Goal: Find specific page/section: Find specific page/section

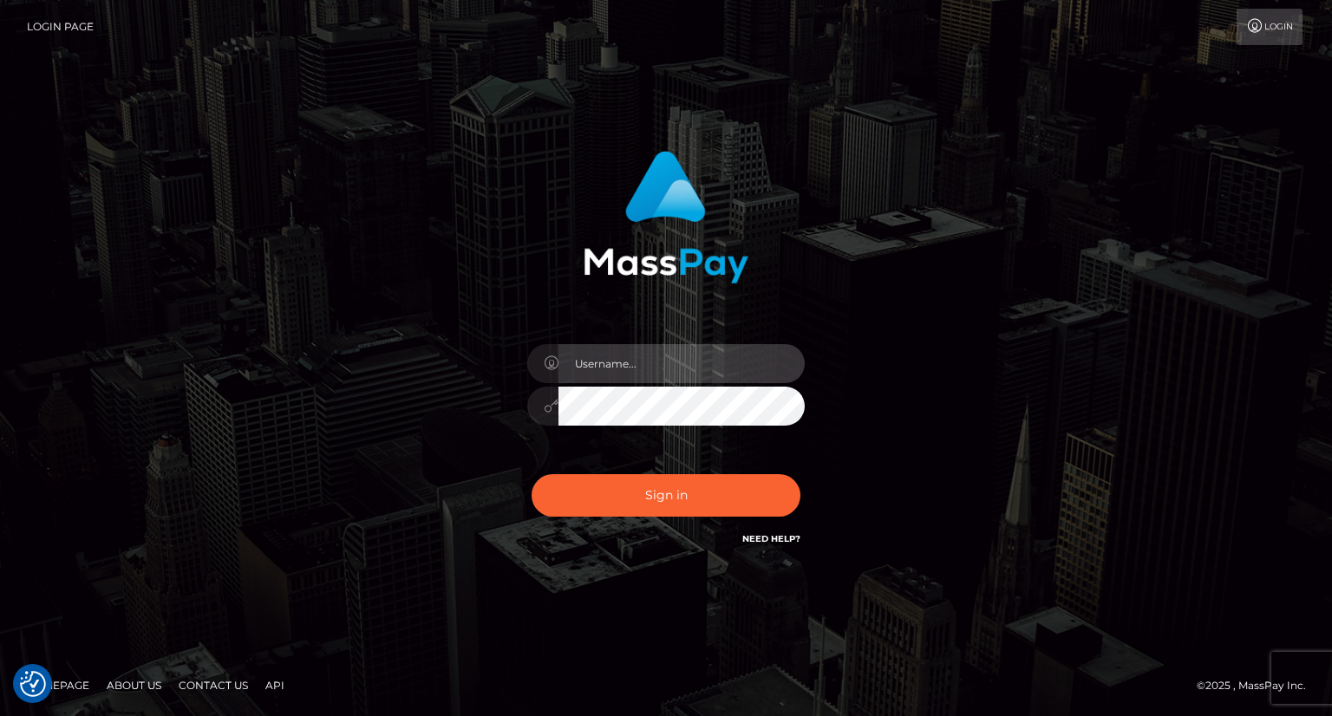
drag, startPoint x: 649, startPoint y: 353, endPoint x: 704, endPoint y: 380, distance: 61.7
click at [649, 353] on input "text" at bounding box center [682, 363] width 246 height 39
type input "Mirasol.spree"
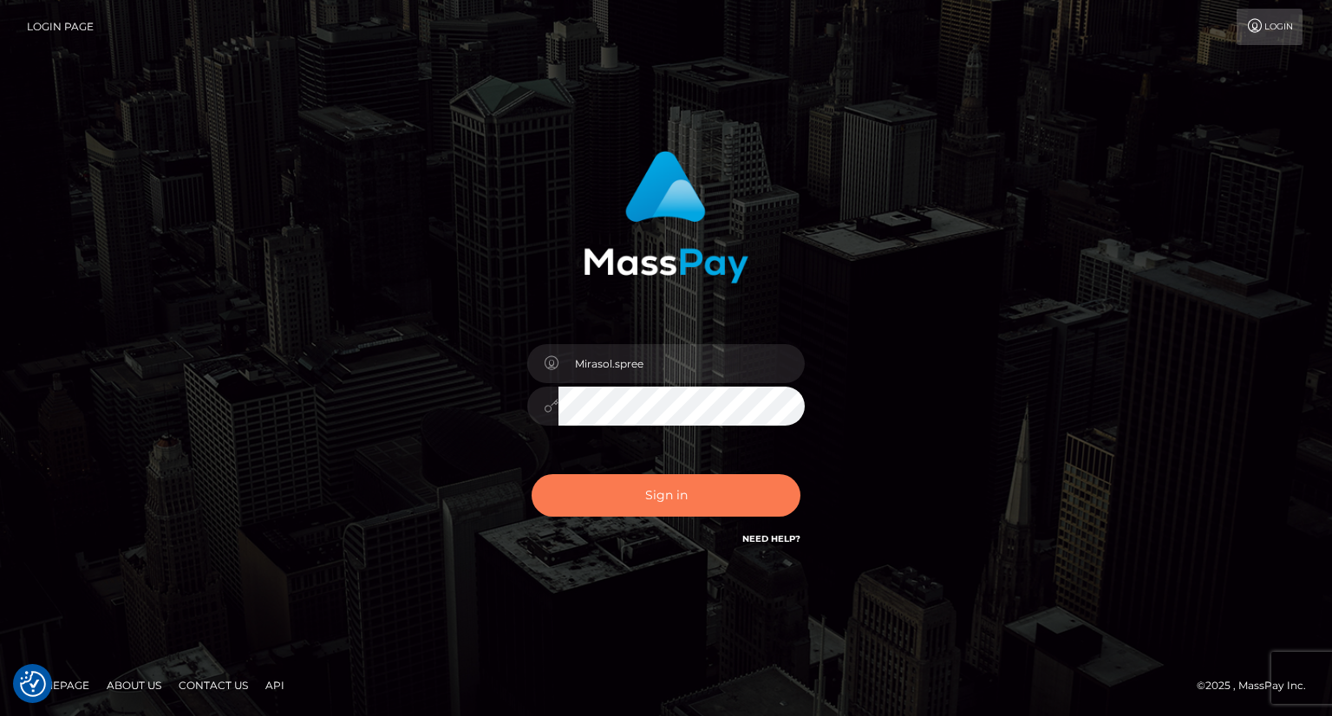
click at [645, 484] on button "Sign in" at bounding box center [666, 495] width 269 height 42
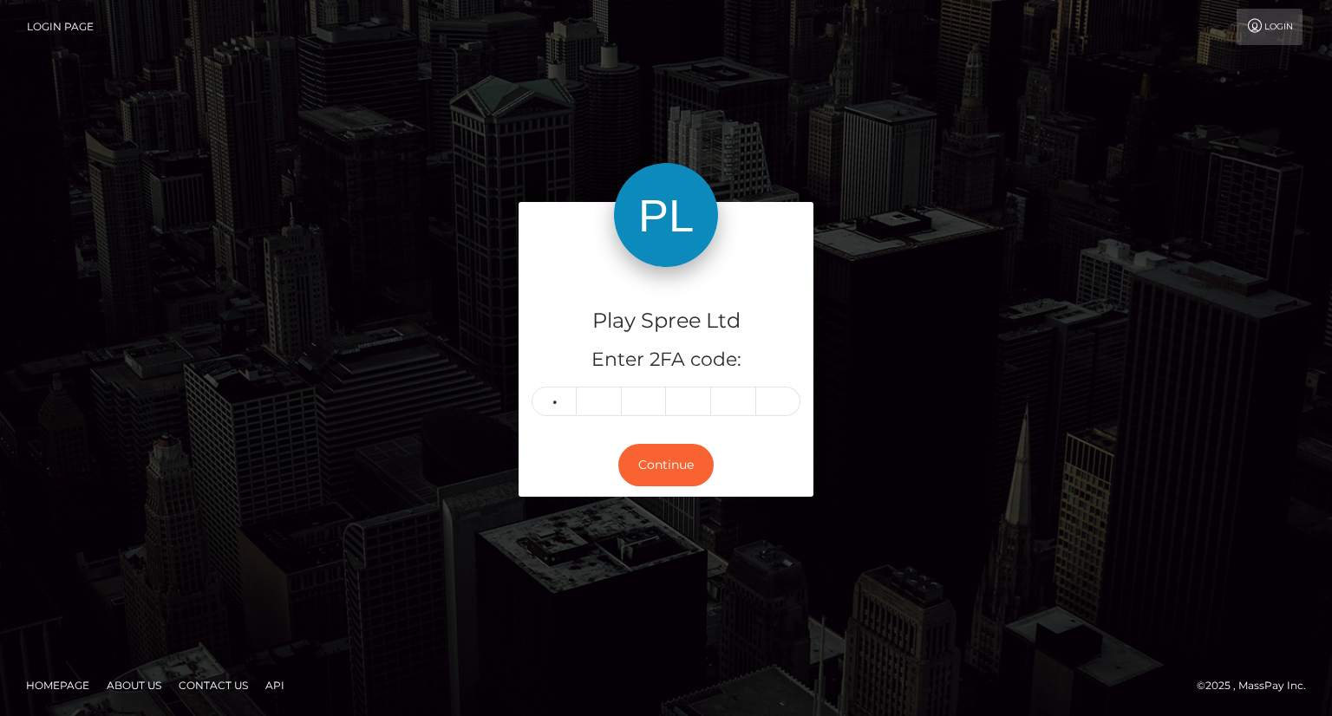
type input "1"
type input "5"
type input "9"
type input "8"
type input "3"
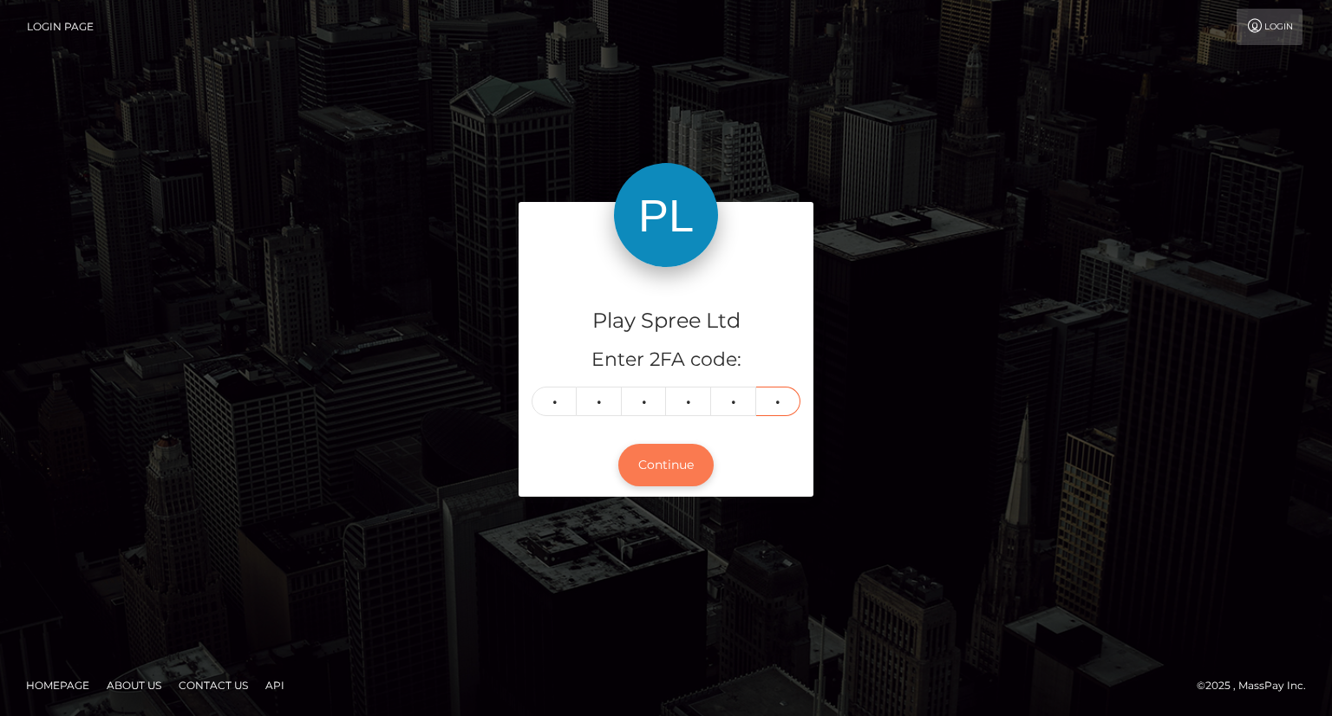
type input "9"
click at [649, 462] on button "Continue" at bounding box center [665, 465] width 95 height 42
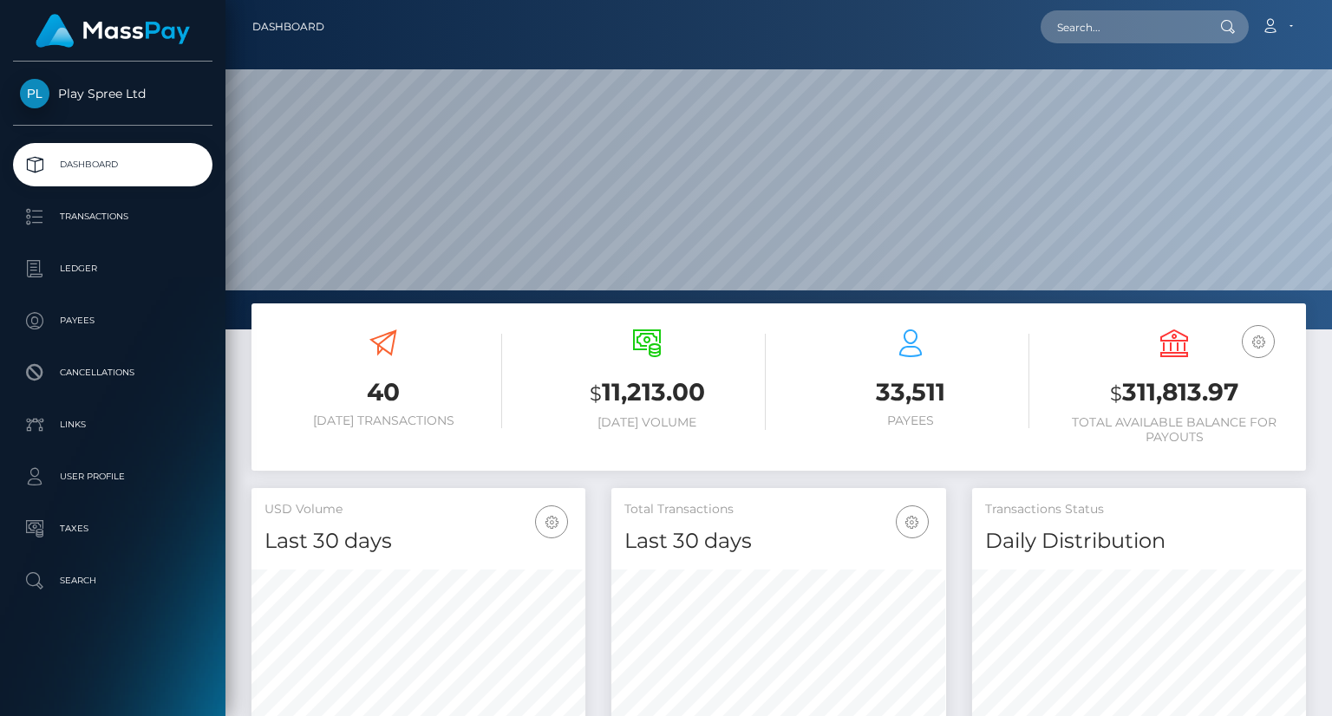
scroll to position [307, 333]
click at [1119, 19] on input "text" at bounding box center [1122, 26] width 163 height 33
paste input "338631"
click at [1058, 26] on input "338631" at bounding box center [1122, 26] width 163 height 33
drag, startPoint x: 1141, startPoint y: 18, endPoint x: 952, endPoint y: 10, distance: 189.3
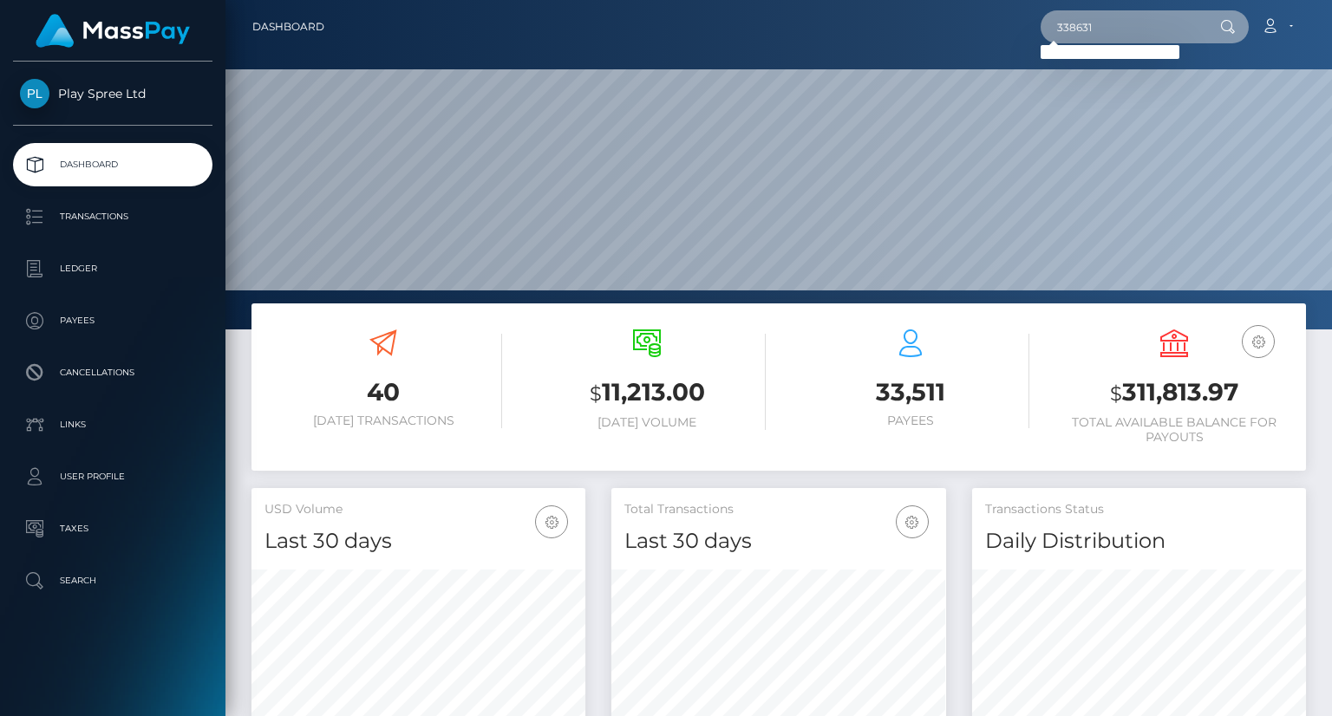
click at [952, 10] on div "338631 Loading... Loading... Account Edit Profile Logout" at bounding box center [821, 27] width 967 height 36
paste input "9e884aa9_670182"
click at [1062, 33] on input "9e884aa9_670182" at bounding box center [1122, 26] width 163 height 33
drag, startPoint x: 1167, startPoint y: 29, endPoint x: 1182, endPoint y: 23, distance: 16.8
click at [1169, 28] on input "9e884aa9_670182" at bounding box center [1122, 26] width 163 height 33
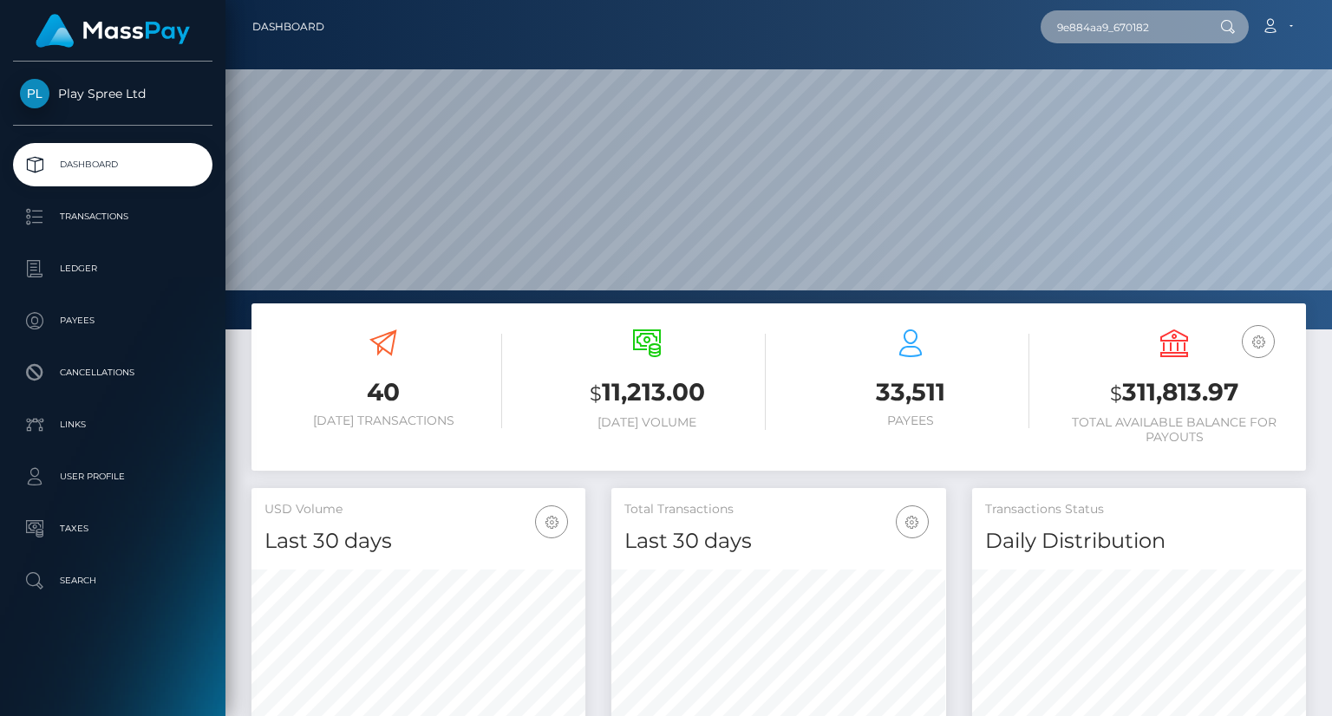
drag, startPoint x: 1182, startPoint y: 23, endPoint x: 1026, endPoint y: 29, distance: 156.3
click at [1027, 29] on div "9e884aa9_670182 Loading... Loading... Account Edit Profile Logout" at bounding box center [821, 27] width 967 height 36
paste input "text"
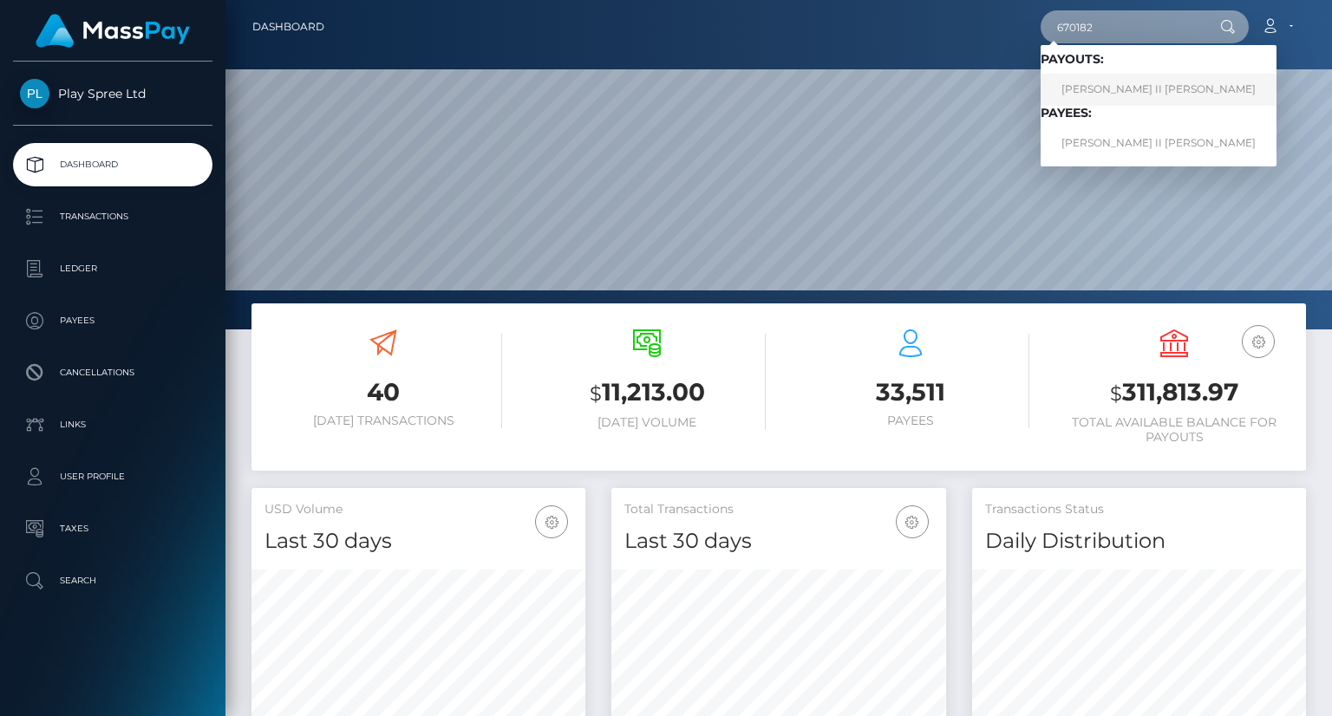
type input "670182"
click at [1113, 91] on link "BRIAN ALLEN II HAYES" at bounding box center [1159, 90] width 236 height 32
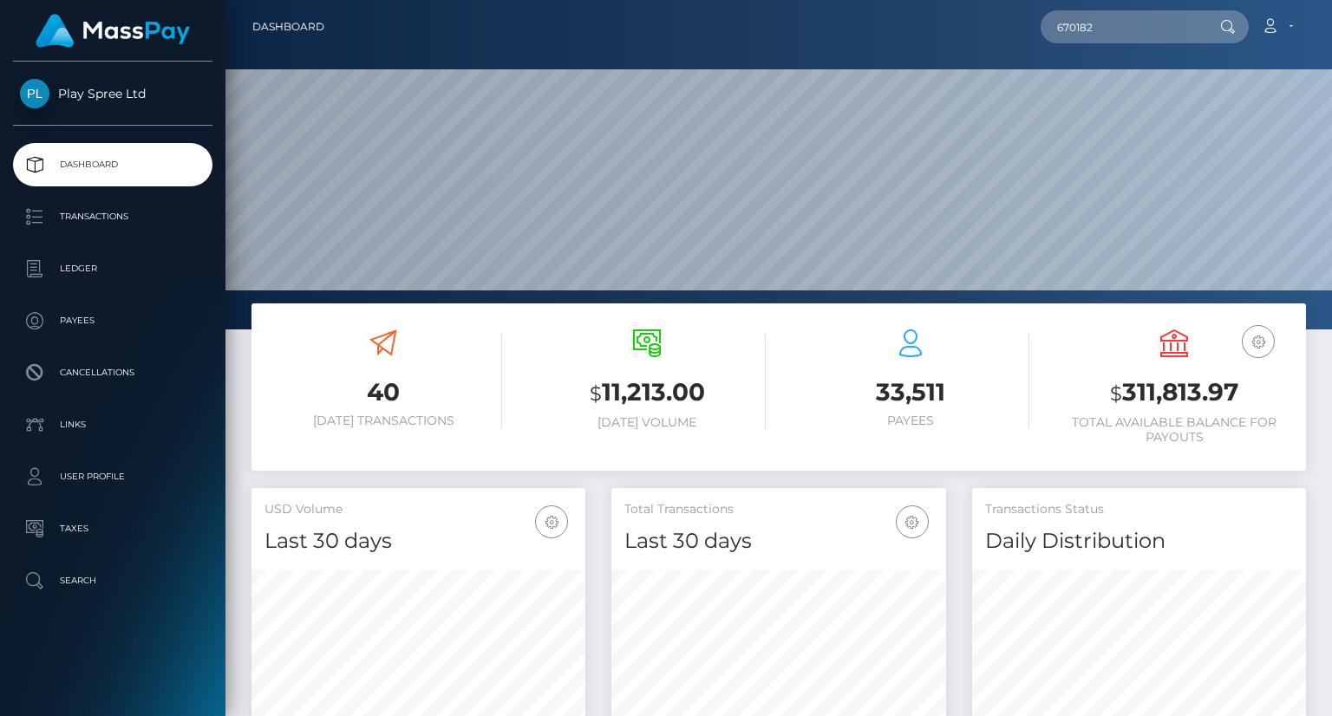
scroll to position [257, 0]
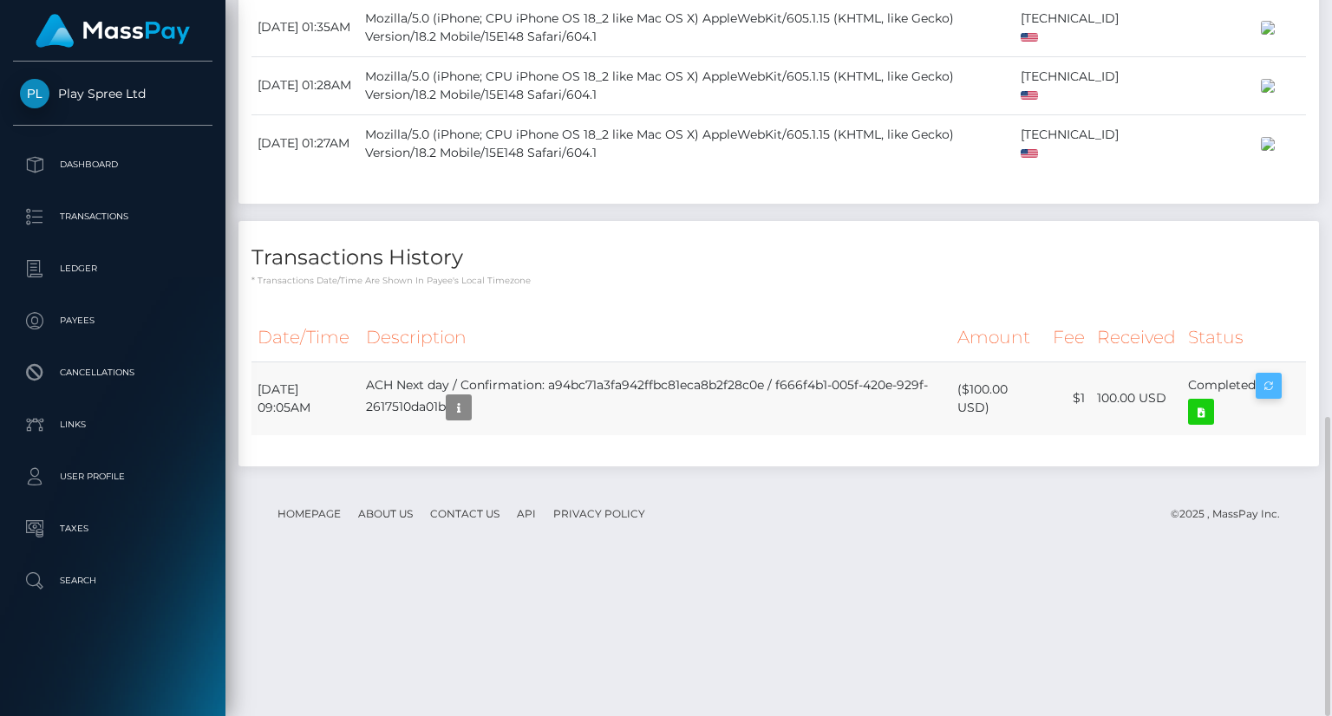
scroll to position [208, 333]
click at [1193, 423] on icon at bounding box center [1201, 413] width 21 height 22
